Goal: Information Seeking & Learning: Learn about a topic

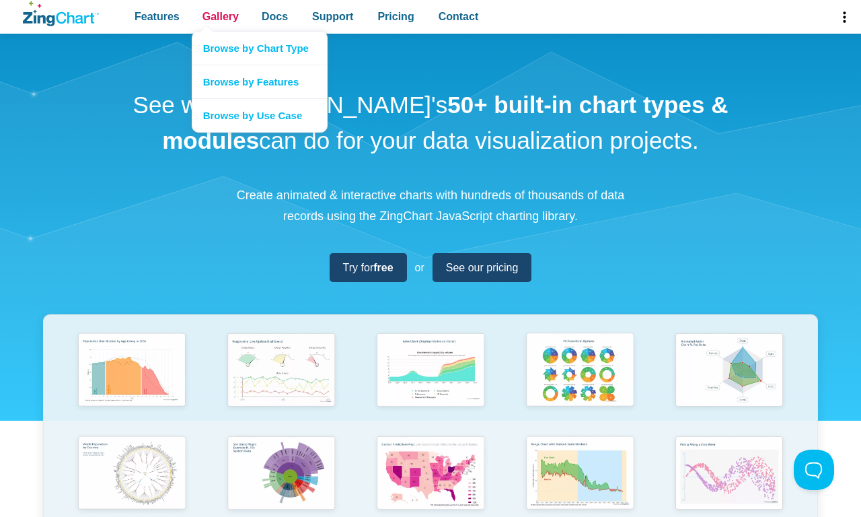
click at [220, 17] on span "Gallery" at bounding box center [221, 16] width 36 height 18
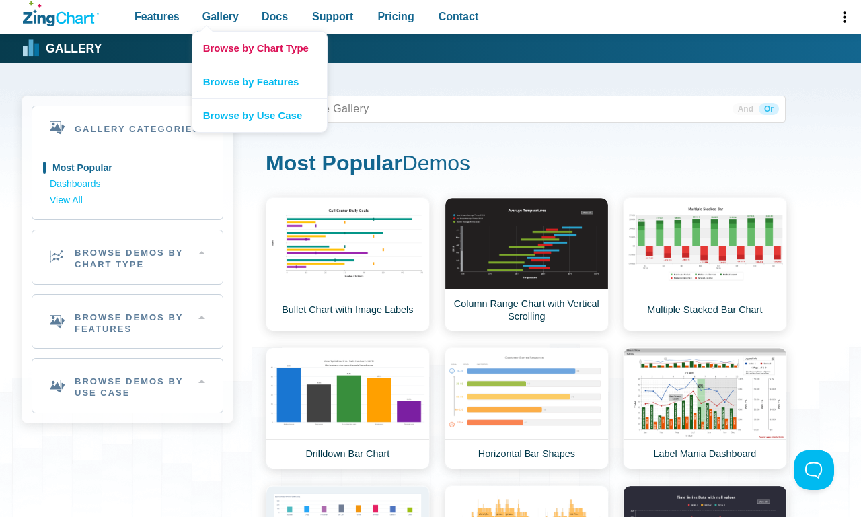
click at [259, 48] on link "Browse by Chart Type" at bounding box center [259, 48] width 135 height 33
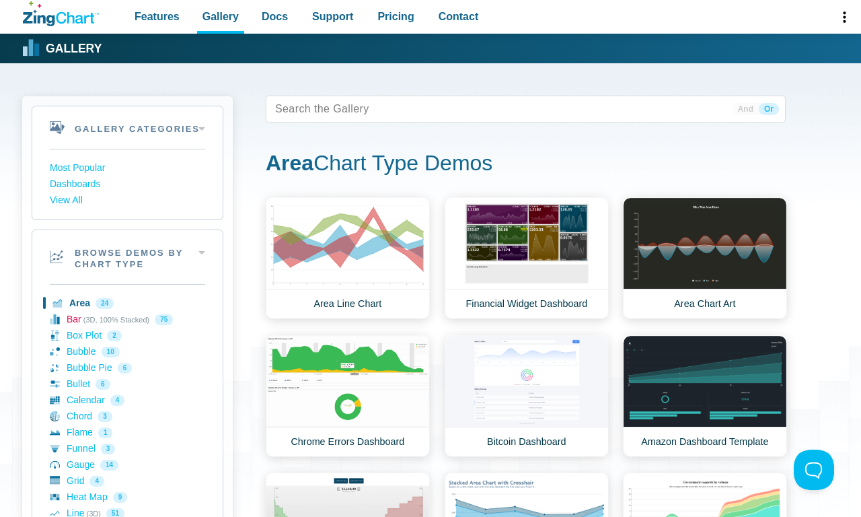
click at [127, 319] on link "Bar (3D, 100% Stacked) 75" at bounding box center [127, 320] width 155 height 16
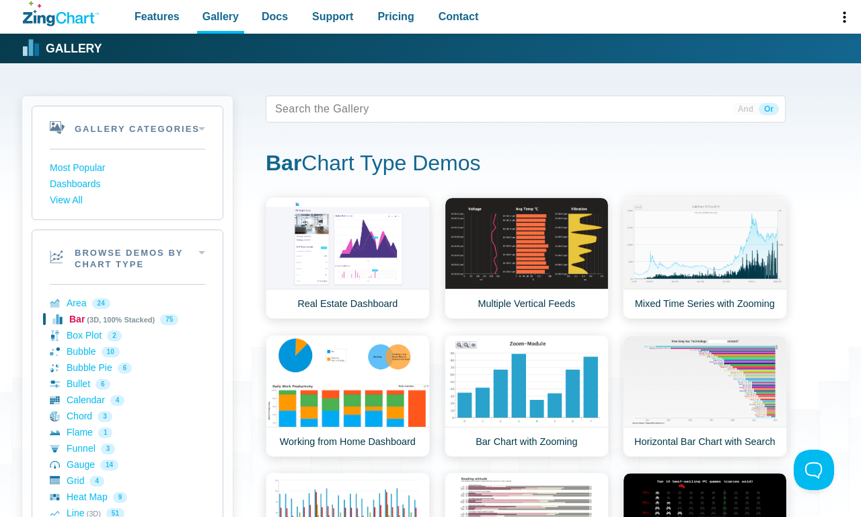
click at [127, 319] on link "Bar (3D, 100% Stacked) 75" at bounding box center [127, 320] width 155 height 16
